Goal: Information Seeking & Learning: Learn about a topic

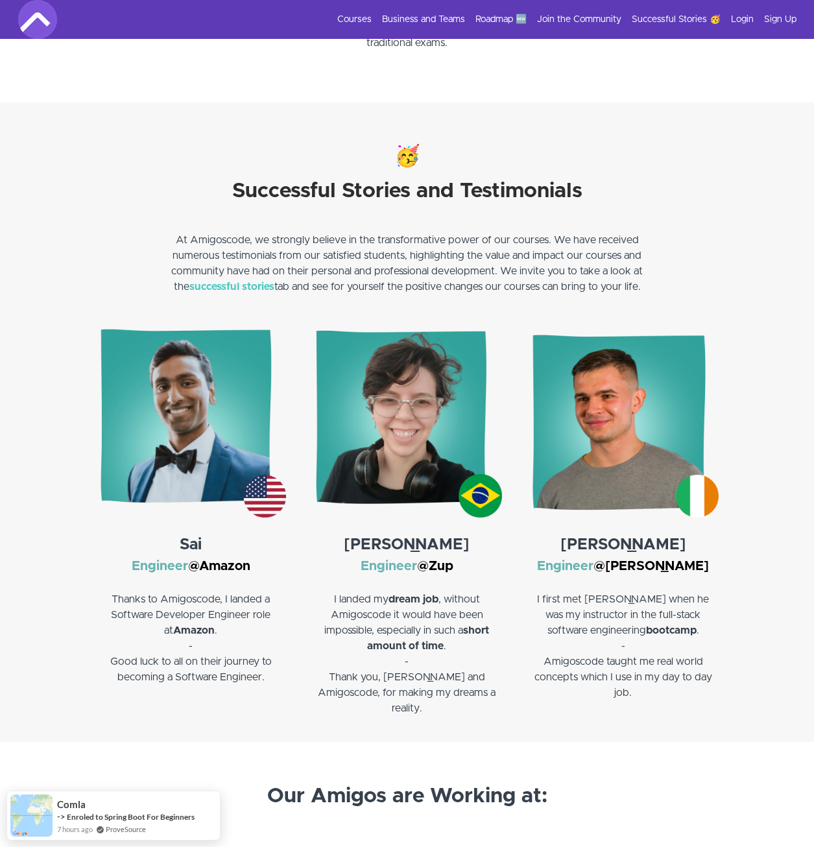
scroll to position [1687, 0]
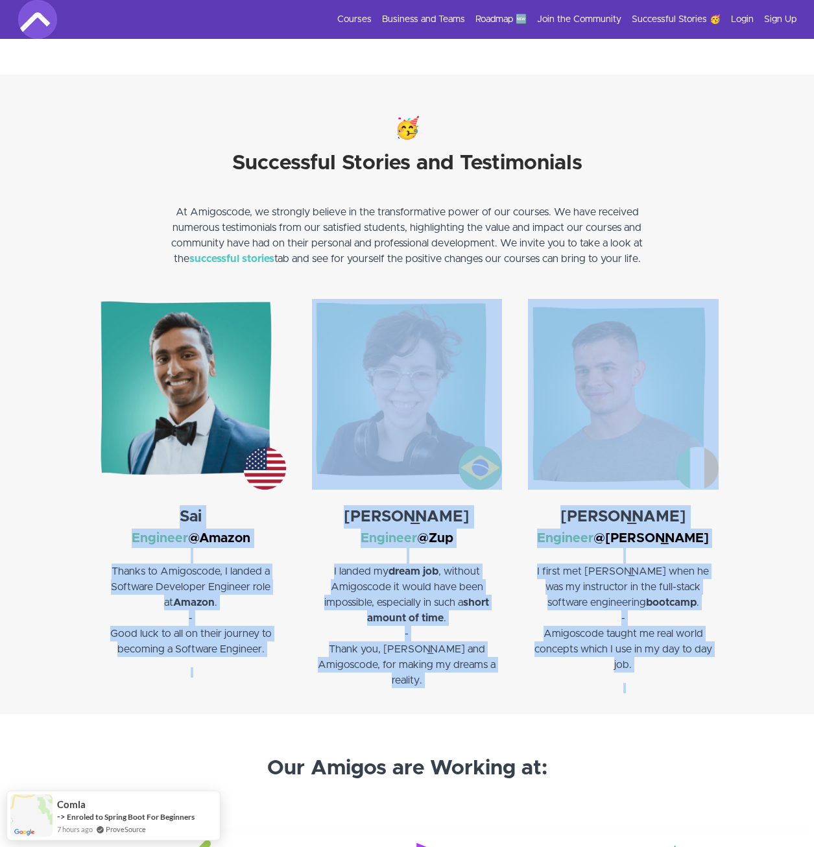
drag, startPoint x: 175, startPoint y: 520, endPoint x: 670, endPoint y: 675, distance: 519.0
click at [670, 675] on div "Sai Engineer @Amazon Thanks to Amigoscode, I landed a Software Developer Engine…" at bounding box center [407, 506] width 623 height 415
drag, startPoint x: 670, startPoint y: 675, endPoint x: 663, endPoint y: 668, distance: 10.6
click at [670, 675] on div "Cristian Engineer @Starling I first met Nelson when he was my instructor in the…" at bounding box center [623, 498] width 190 height 399
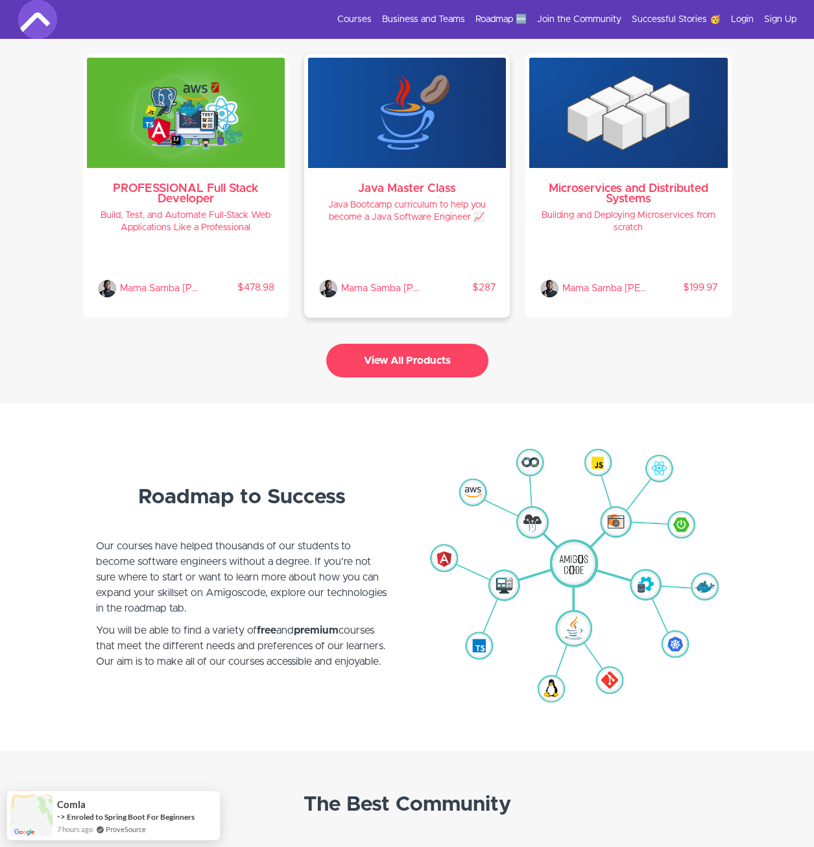
scroll to position [2790, 0]
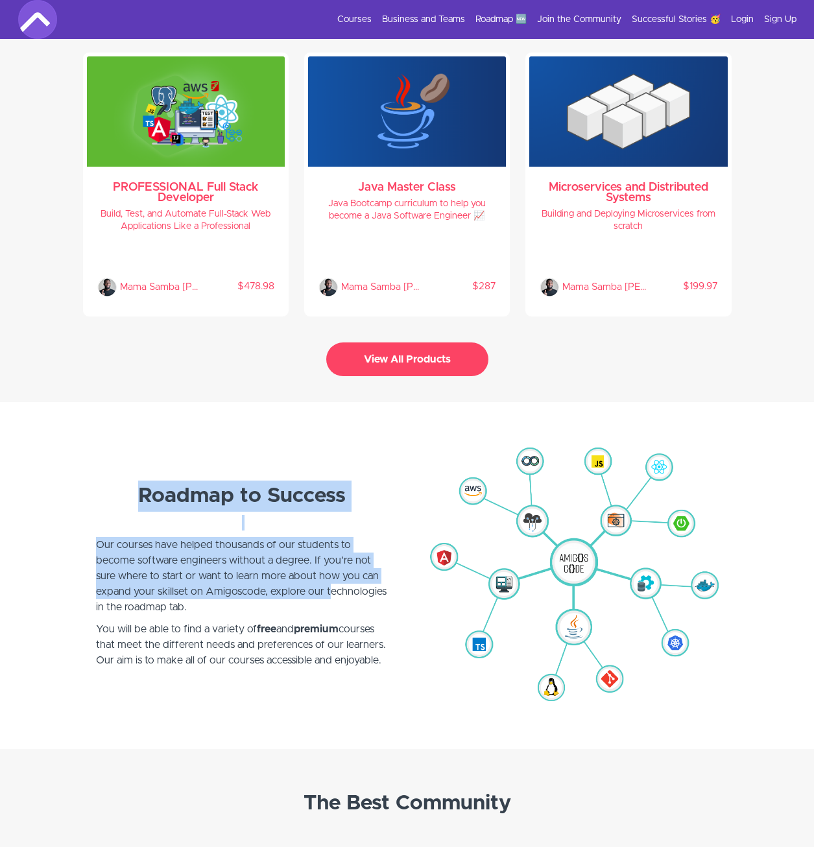
drag, startPoint x: 143, startPoint y: 489, endPoint x: 341, endPoint y: 611, distance: 233.4
click at [341, 611] on div "Roadmap to Success Our courses have helped thousands of our students to become …" at bounding box center [242, 564] width 292 height 237
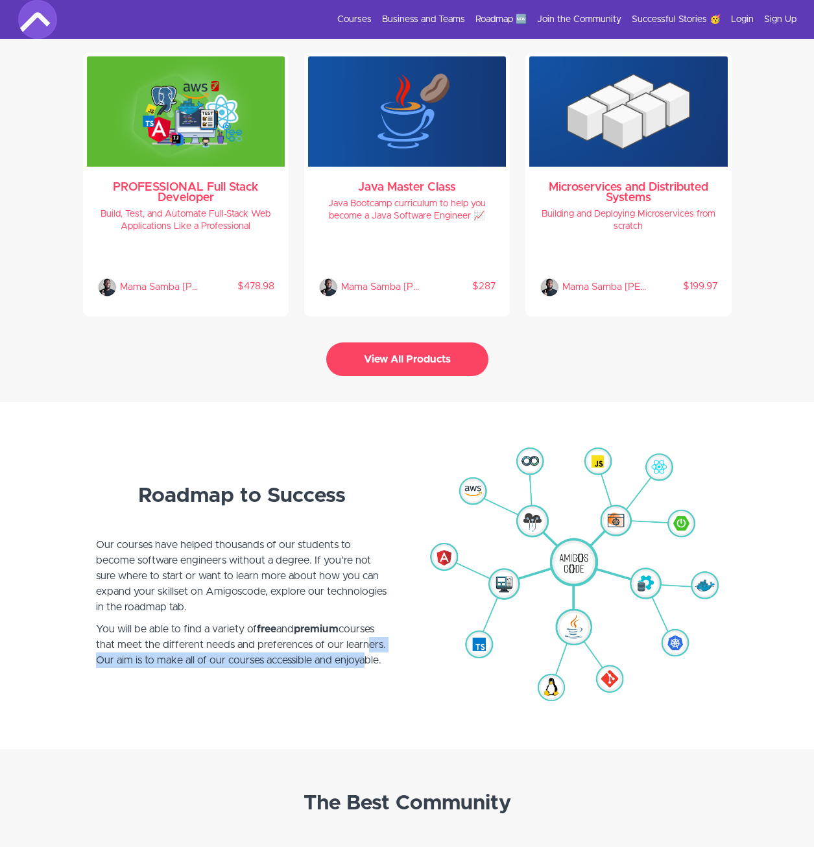
drag, startPoint x: 341, startPoint y: 611, endPoint x: 367, endPoint y: 658, distance: 53.1
click at [367, 658] on p "You will be able to find a variety of free and premium courses that meet the di…" at bounding box center [242, 653] width 292 height 62
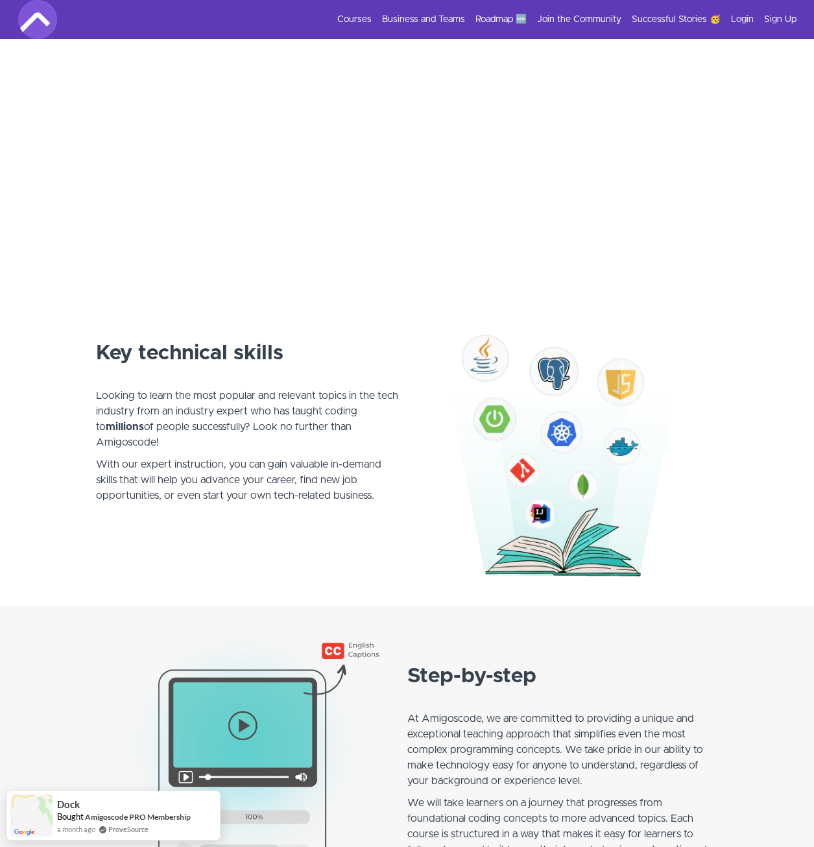
scroll to position [0, 0]
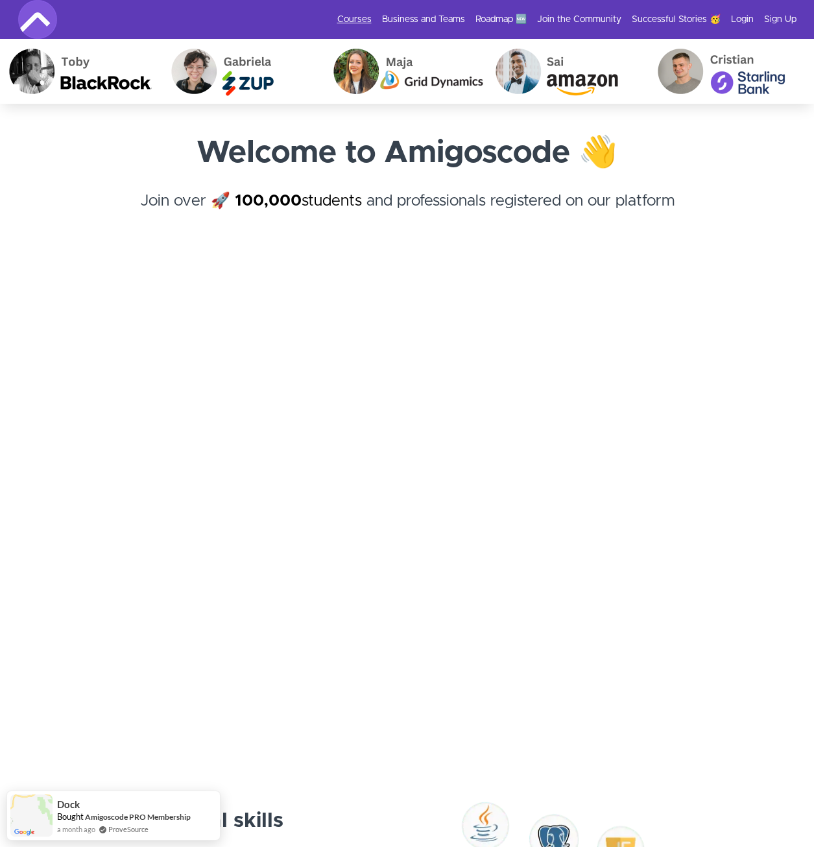
click at [359, 14] on link "Courses" at bounding box center [354, 19] width 34 height 13
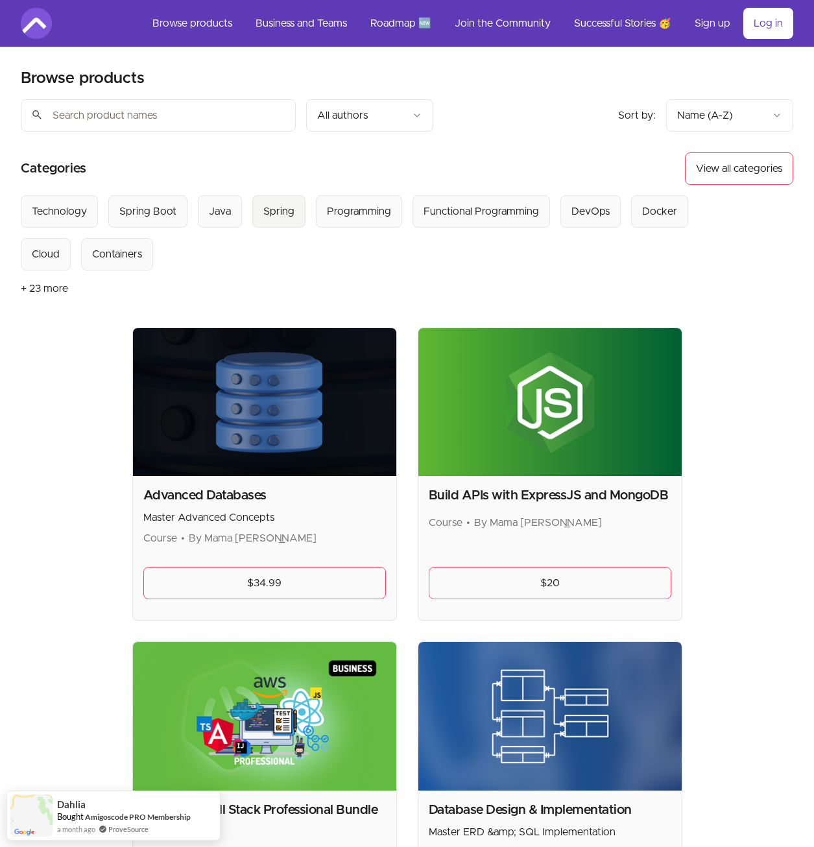
click at [272, 208] on div "Spring" at bounding box center [278, 212] width 31 height 16
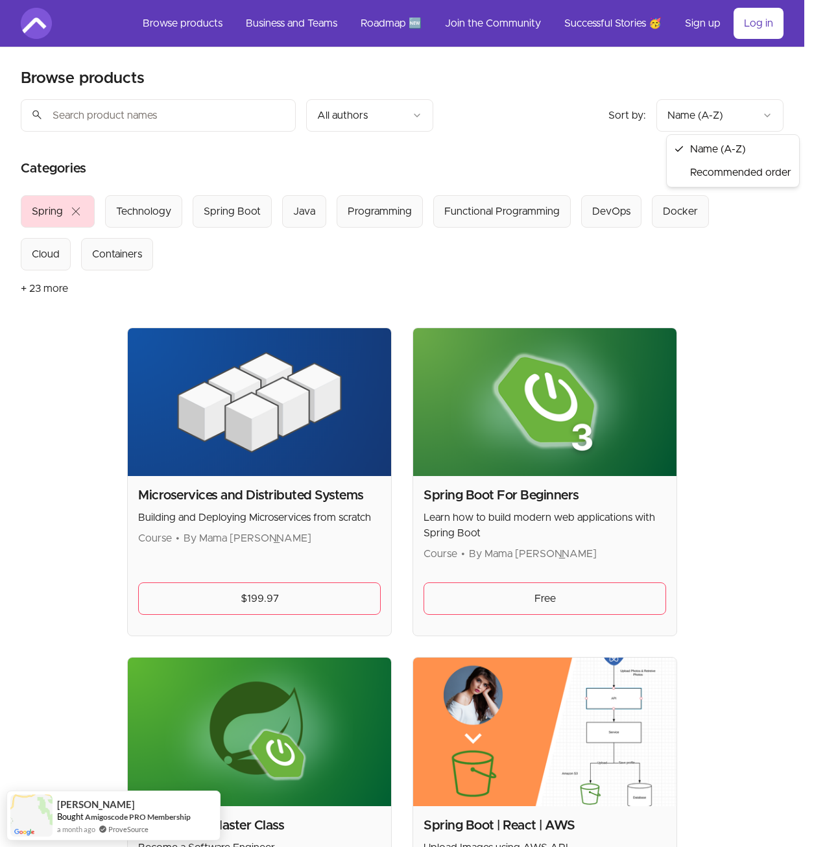
click at [770, 123] on html "Skip to main content Main menu Includes navigation links and user settings Brow…" at bounding box center [407, 731] width 814 height 1463
click at [470, 110] on html "Skip to main content Main menu Includes navigation links and user settings Brow…" at bounding box center [407, 731] width 814 height 1463
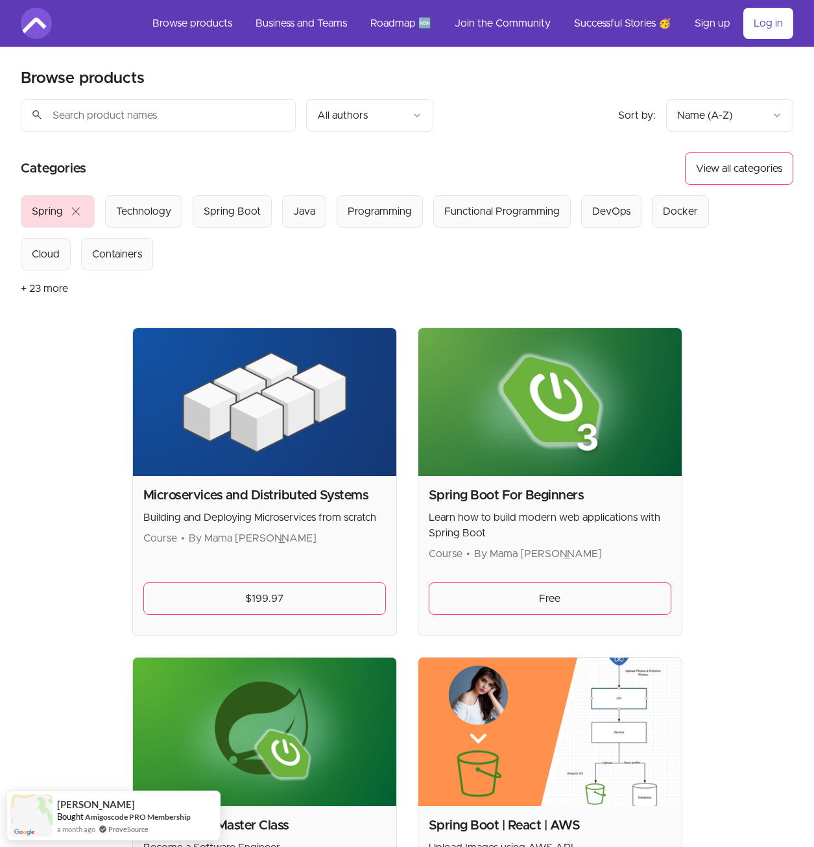
click at [75, 213] on span "close" at bounding box center [76, 212] width 16 height 16
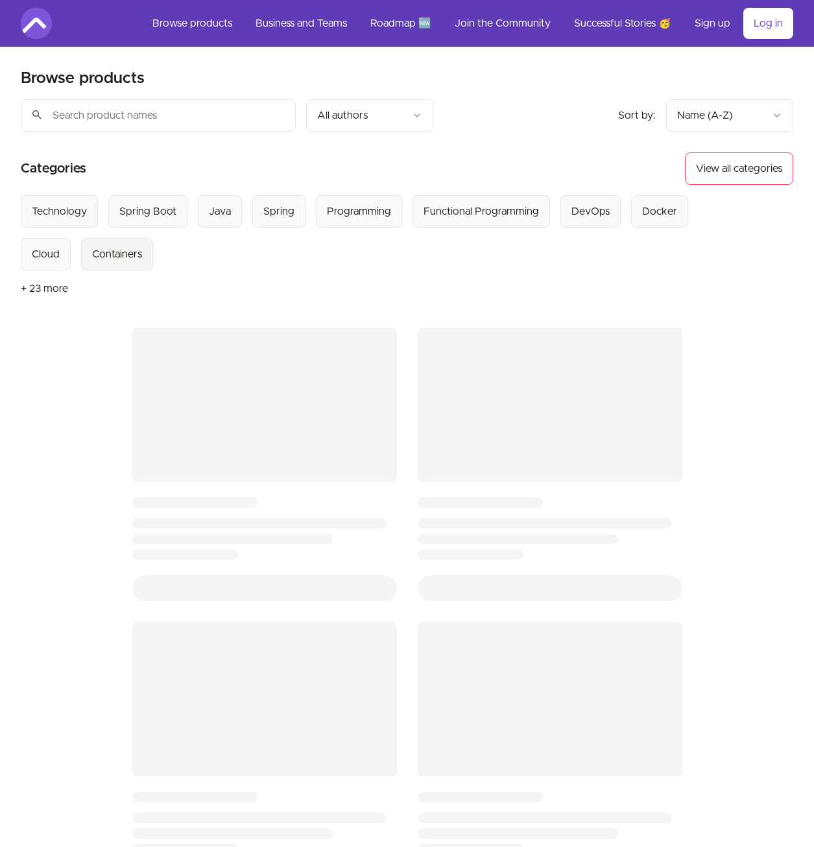
click at [117, 250] on div "Containers" at bounding box center [117, 255] width 50 height 16
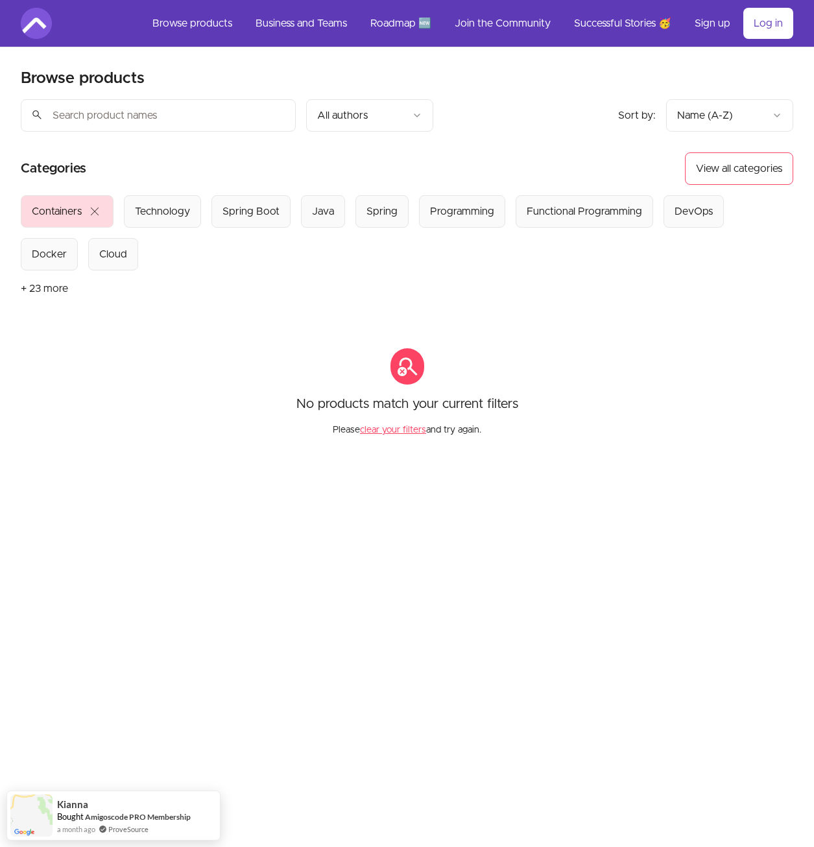
click at [99, 212] on span "close" at bounding box center [95, 212] width 16 height 16
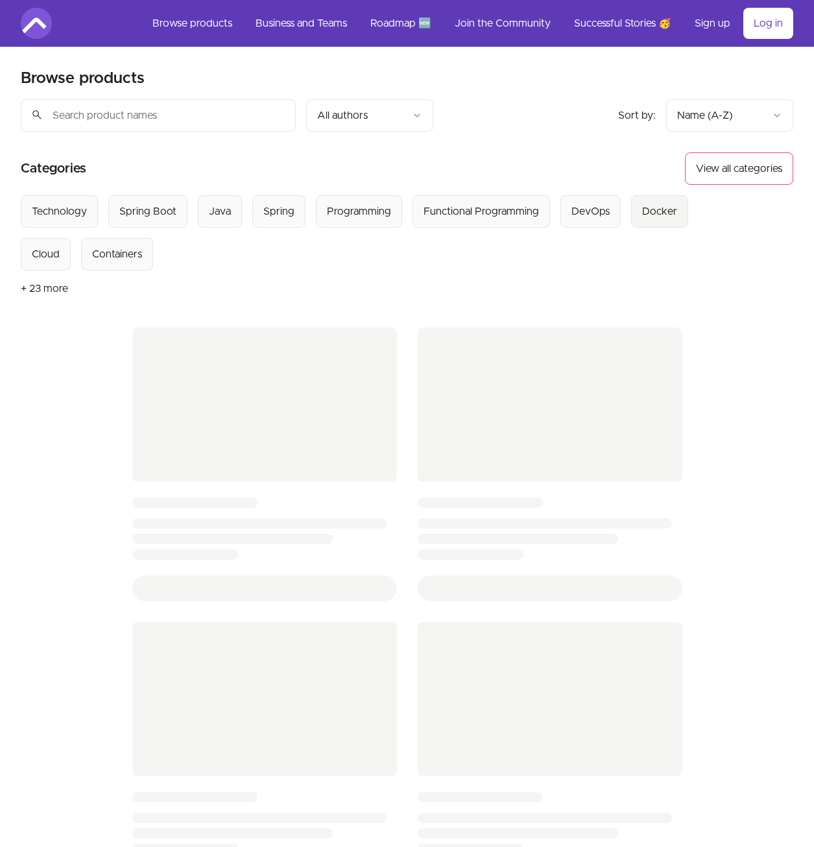
click at [642, 204] on div "Docker" at bounding box center [659, 212] width 35 height 16
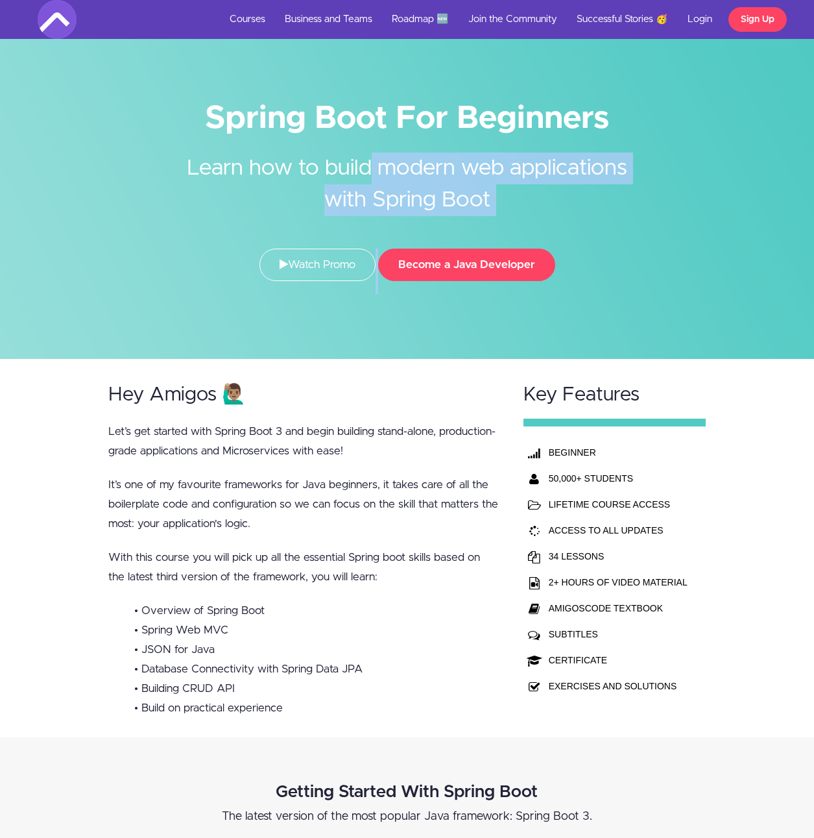
click at [644, 227] on div "Spring Boot For Beginners Learn how to build modern web applications with Sprin…" at bounding box center [407, 195] width 759 height 197
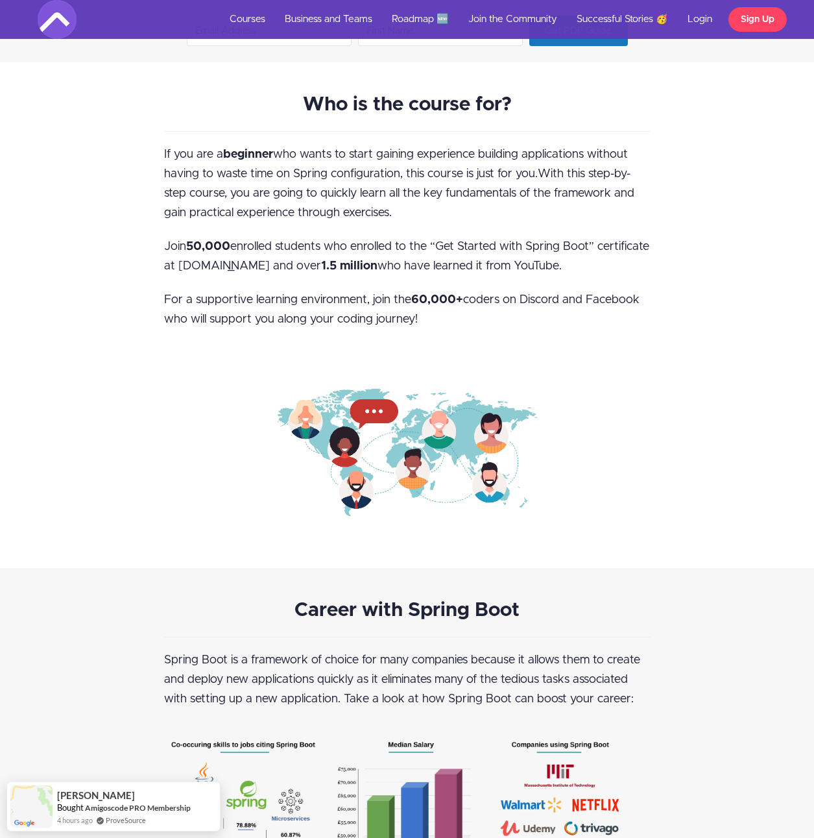
scroll to position [1038, 0]
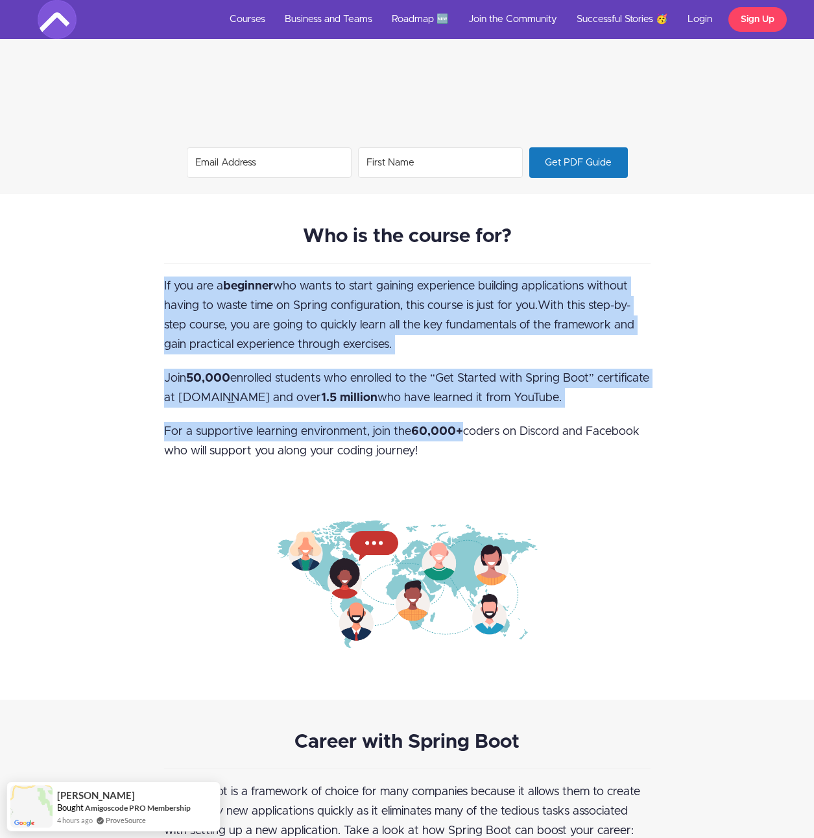
drag, startPoint x: 162, startPoint y: 279, endPoint x: 463, endPoint y: 428, distance: 335.4
click at [463, 428] on div "Who is the course for? If you are a beginner who wants to start gaining experie…" at bounding box center [407, 446] width 506 height 441
click at [463, 428] on strong "60,000+" at bounding box center [437, 432] width 52 height 12
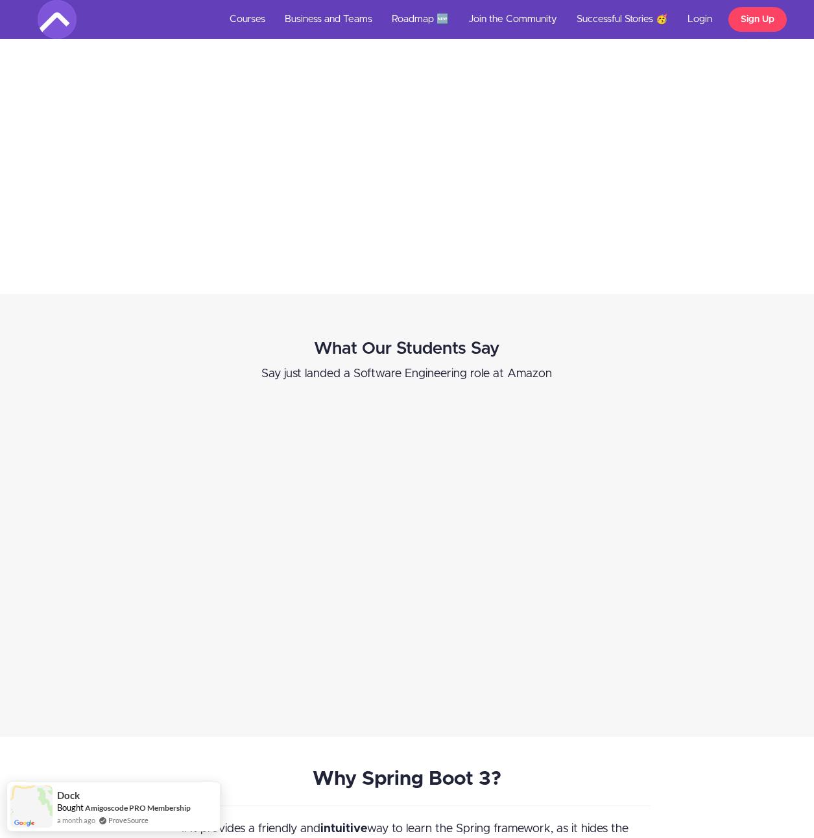
scroll to position [2790, 0]
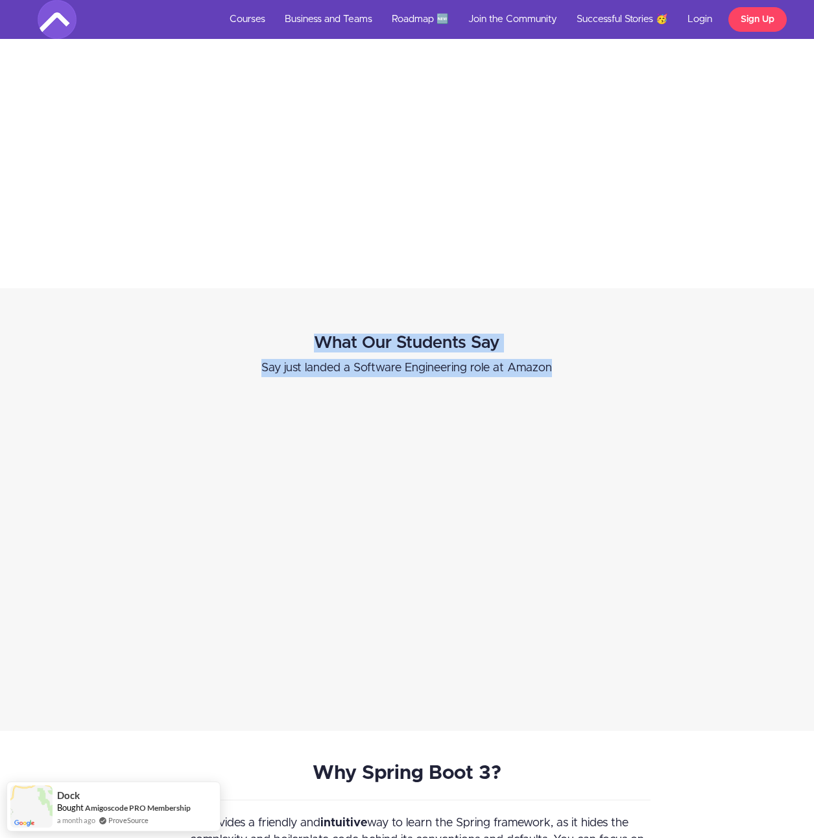
drag, startPoint x: 317, startPoint y: 334, endPoint x: 572, endPoint y: 370, distance: 258.1
click at [572, 370] on div "What Our Students Say Say just landed a Software Engineering role at Amazon" at bounding box center [407, 510] width 556 height 378
click at [572, 370] on p "Say just landed a Software Engineering role at Amazon" at bounding box center [407, 368] width 537 height 18
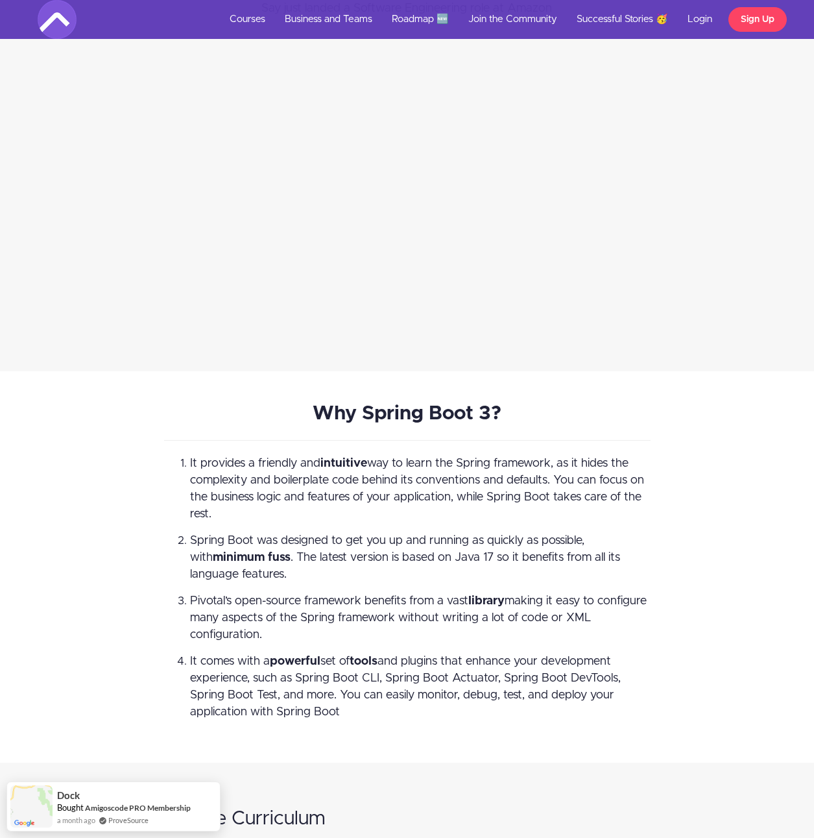
scroll to position [3179, 0]
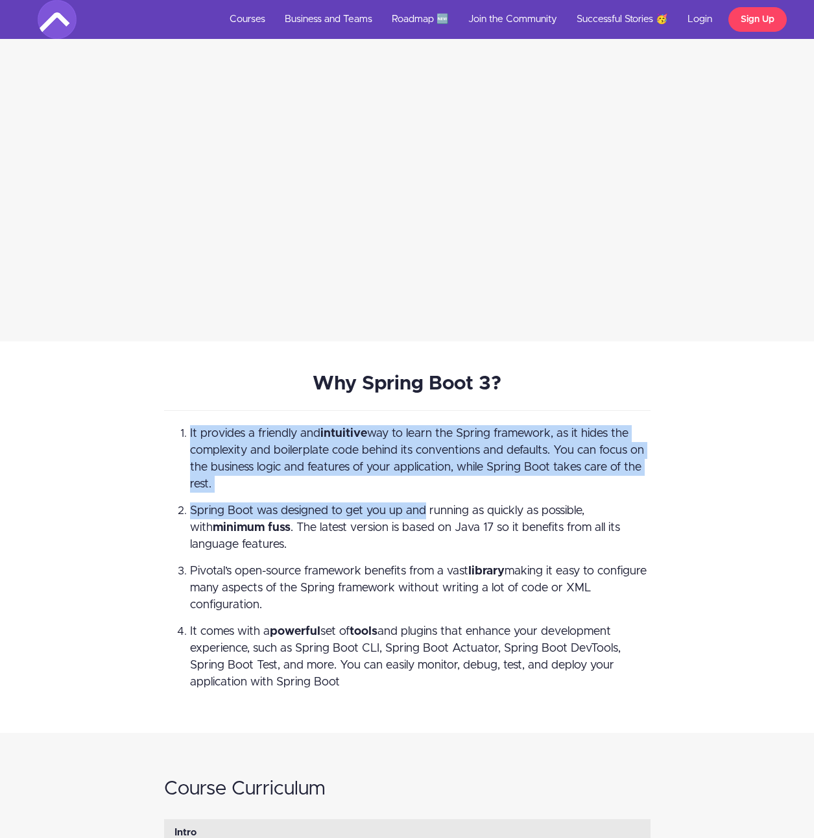
drag, startPoint x: 298, startPoint y: 396, endPoint x: 421, endPoint y: 494, distance: 157.4
click at [421, 494] on div "Why Spring Boot 3? It provides a friendly and intuitive way to learn the Spring…" at bounding box center [407, 537] width 506 height 326
click at [421, 494] on ol "It provides a friendly and intuitive way to learn the Spring framework, as it h…" at bounding box center [407, 557] width 487 height 265
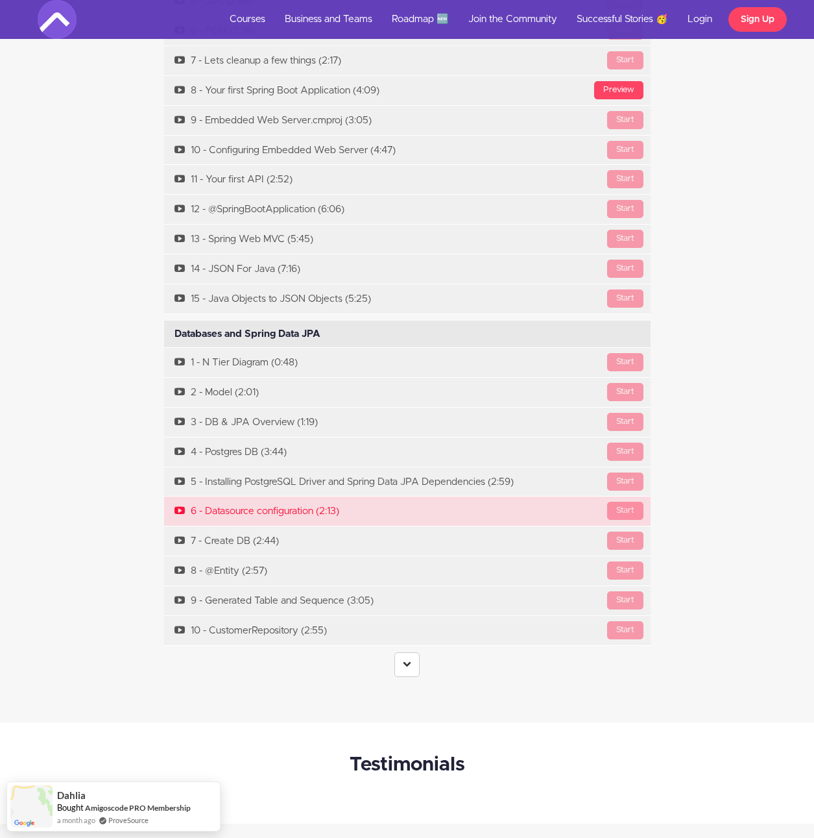
scroll to position [4282, 0]
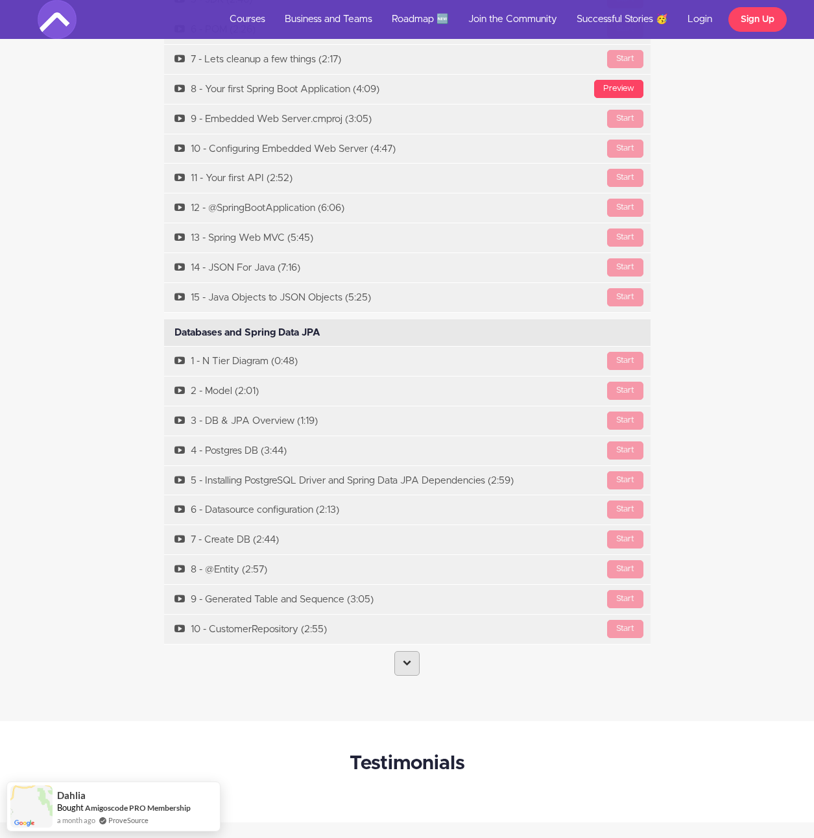
click at [395, 667] on link at bounding box center [407, 663] width 25 height 25
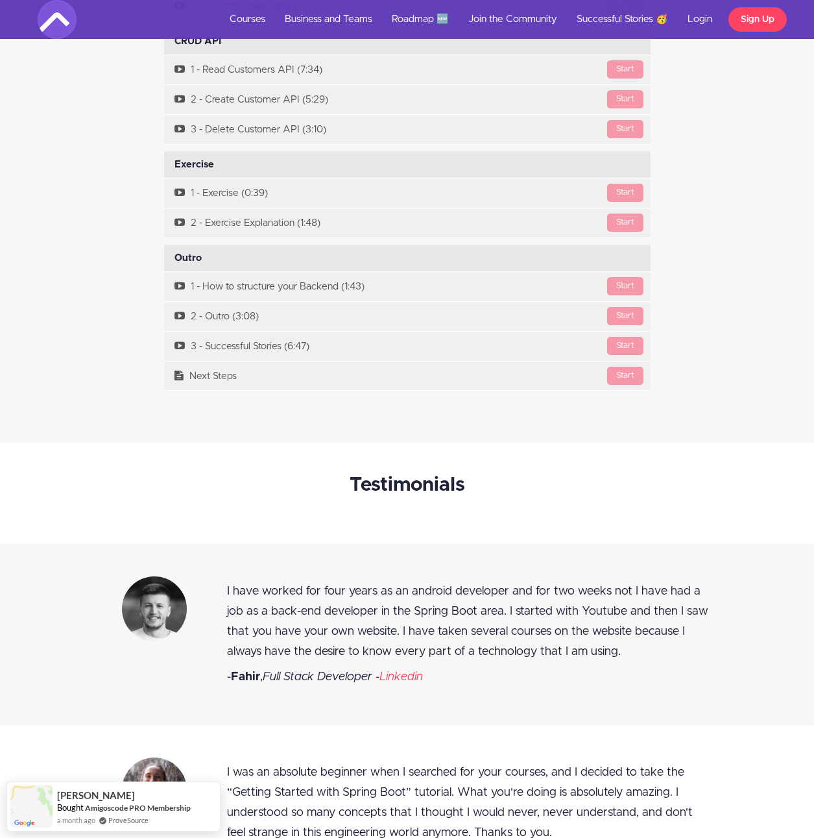
scroll to position [4931, 0]
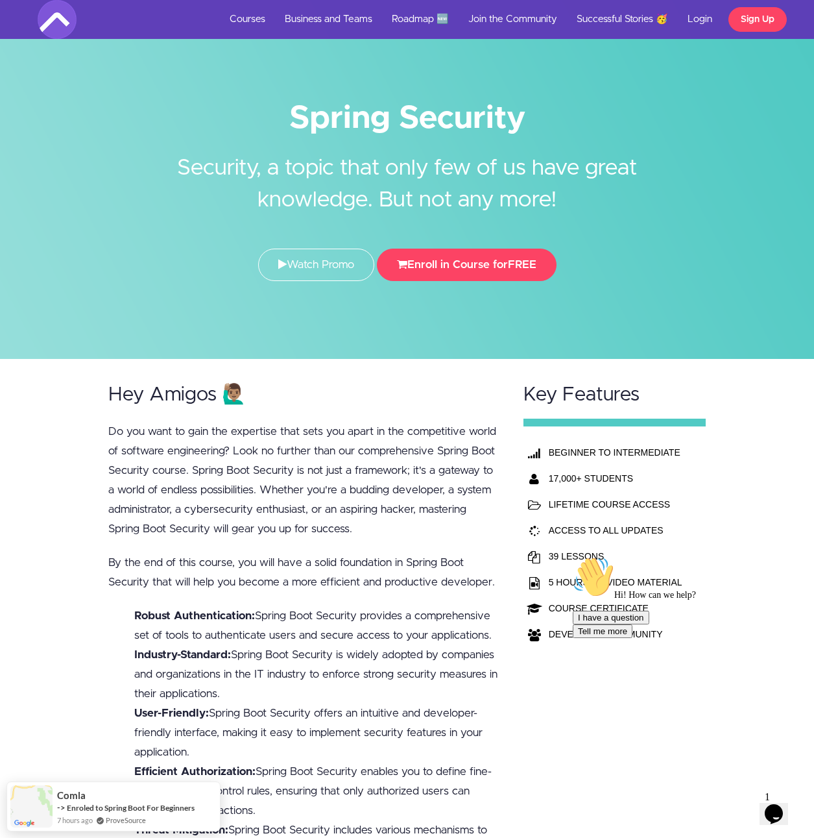
click at [782, 805] on icon "$i18n('chat', 'chat_widget')" at bounding box center [774, 813] width 18 height 19
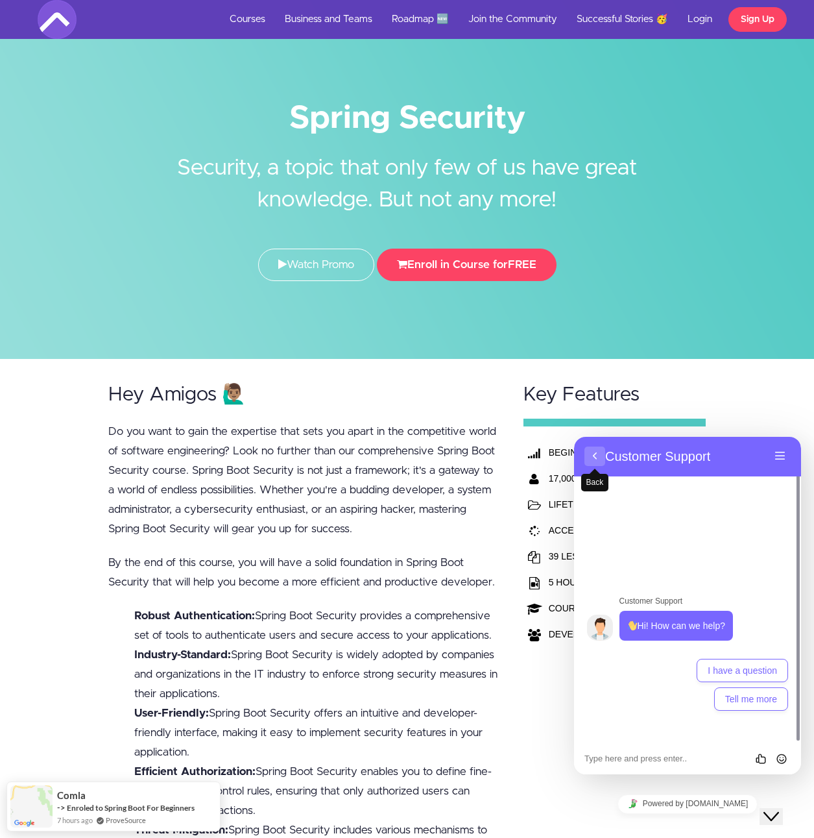
click at [592, 452] on button "Back" at bounding box center [595, 455] width 21 height 19
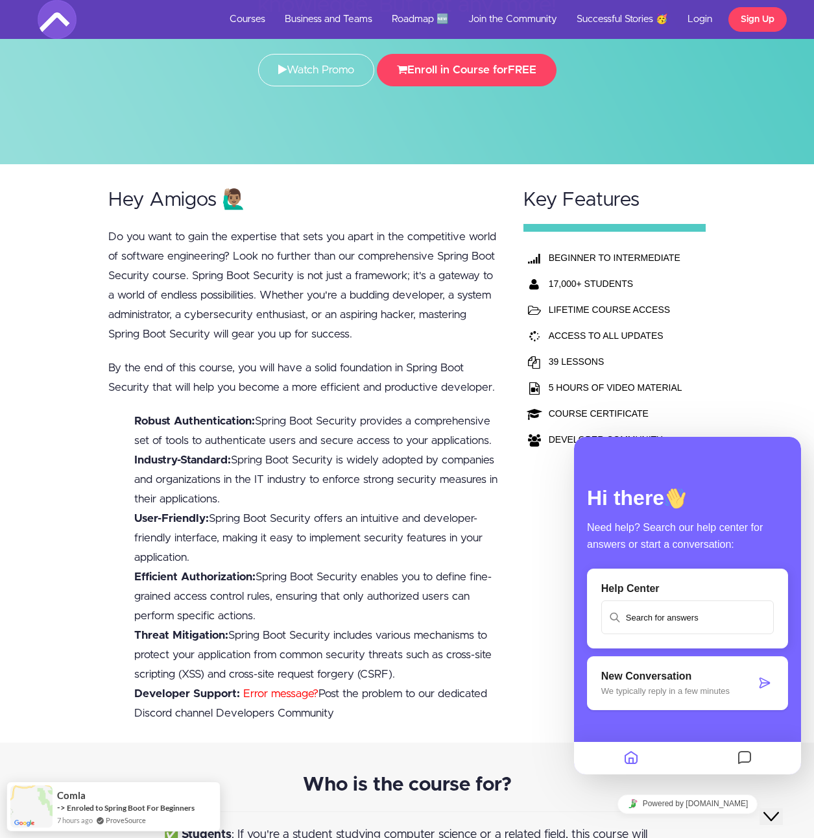
click at [404, 529] on li "User-Friendly: Spring Boot Security offers an intuitive and developer-friendly …" at bounding box center [316, 538] width 365 height 58
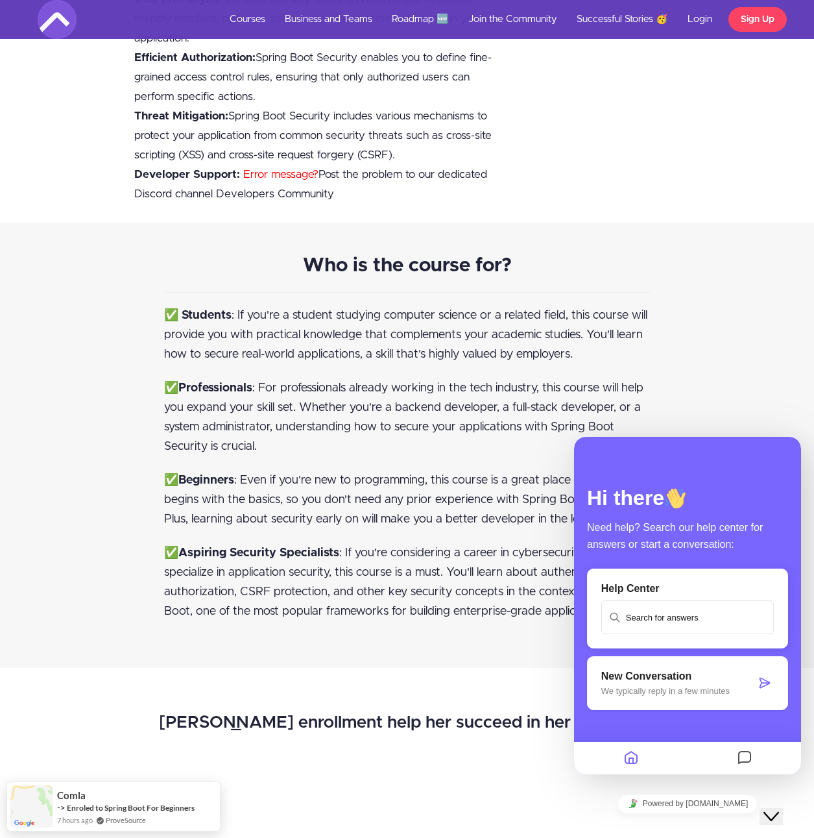
click at [779, 810] on icon "Close Chat This icon closes the chat window." at bounding box center [772, 816] width 16 height 16
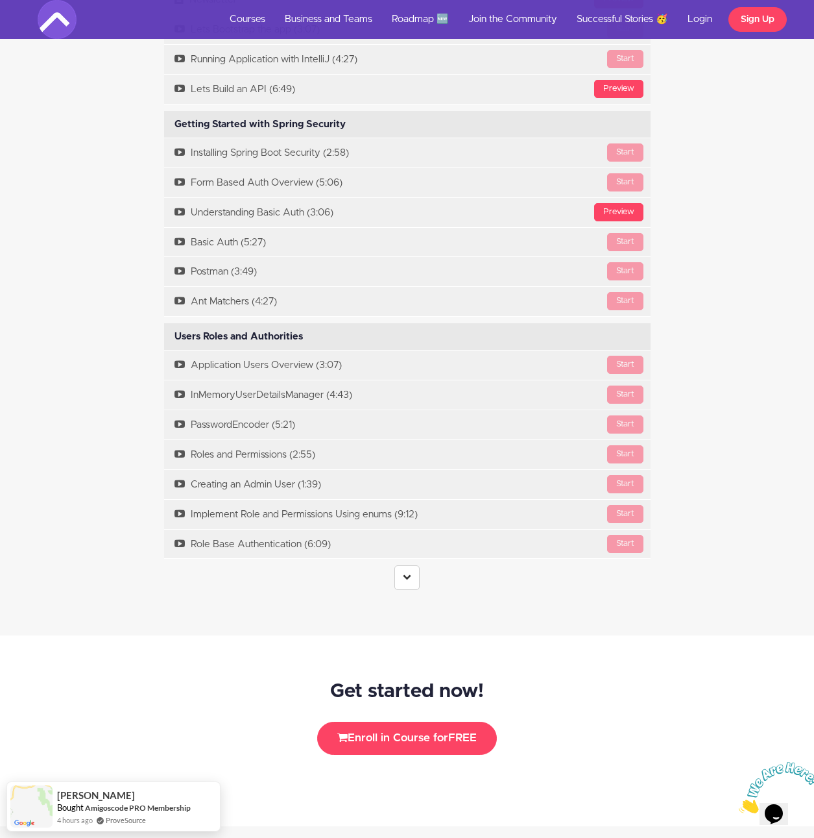
scroll to position [2011, 0]
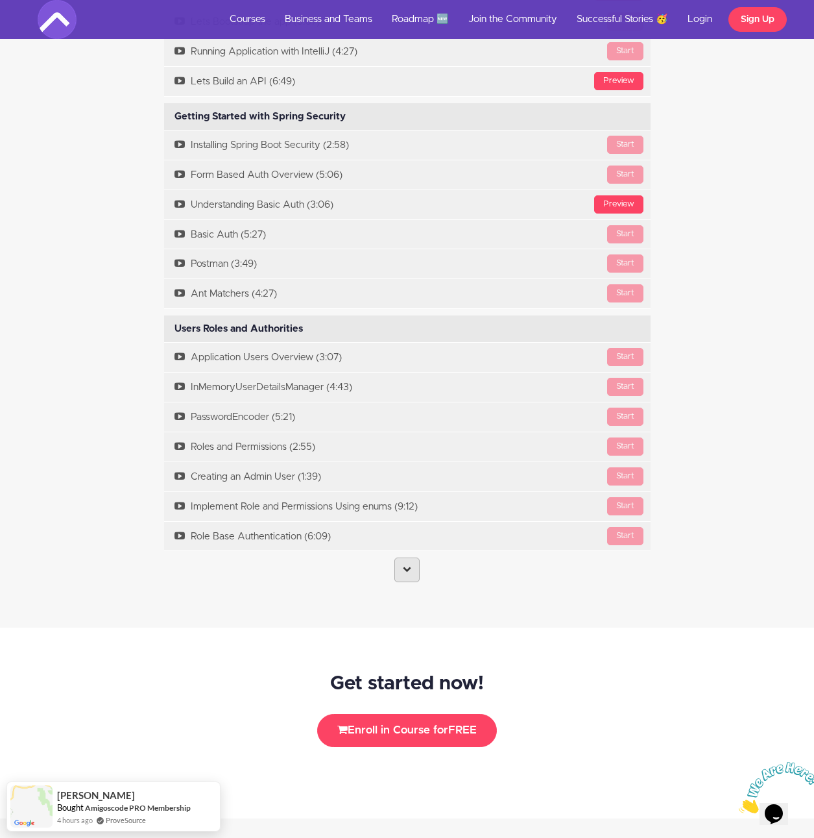
click at [400, 568] on link at bounding box center [407, 569] width 25 height 25
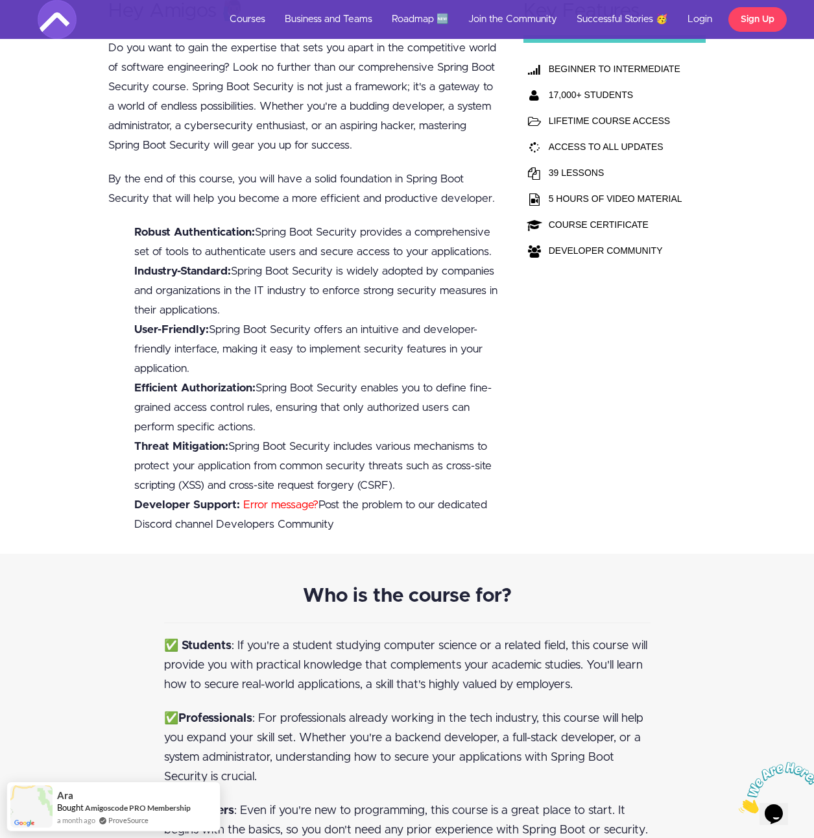
scroll to position [0, 0]
